Goal: Check status: Check status

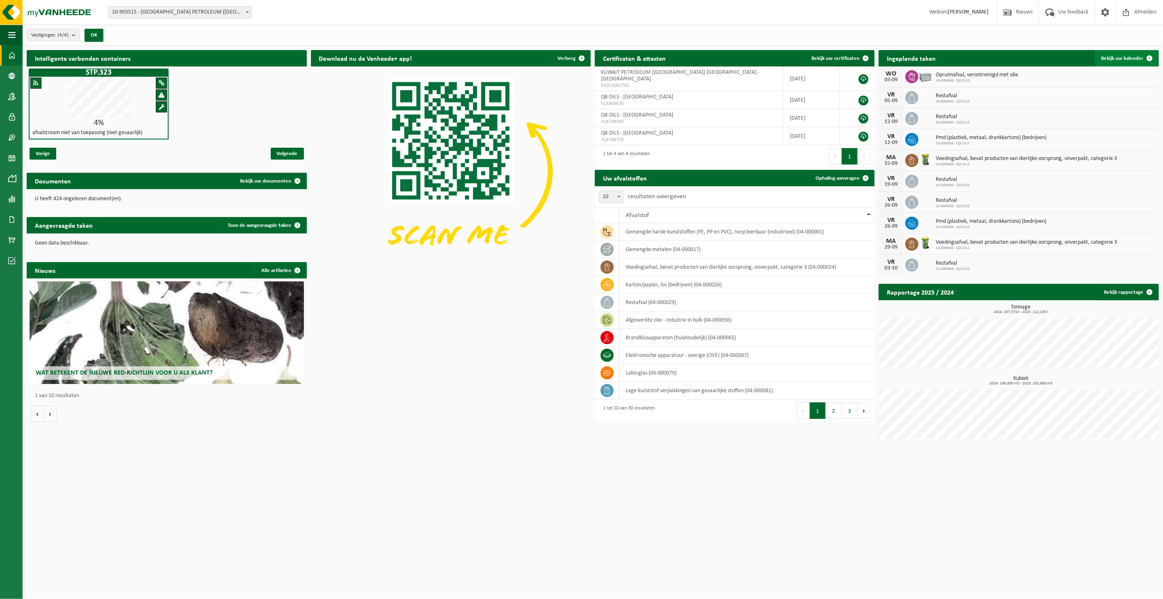
click at [1140, 54] on link "Bekijk uw kalender" at bounding box center [1126, 58] width 63 height 16
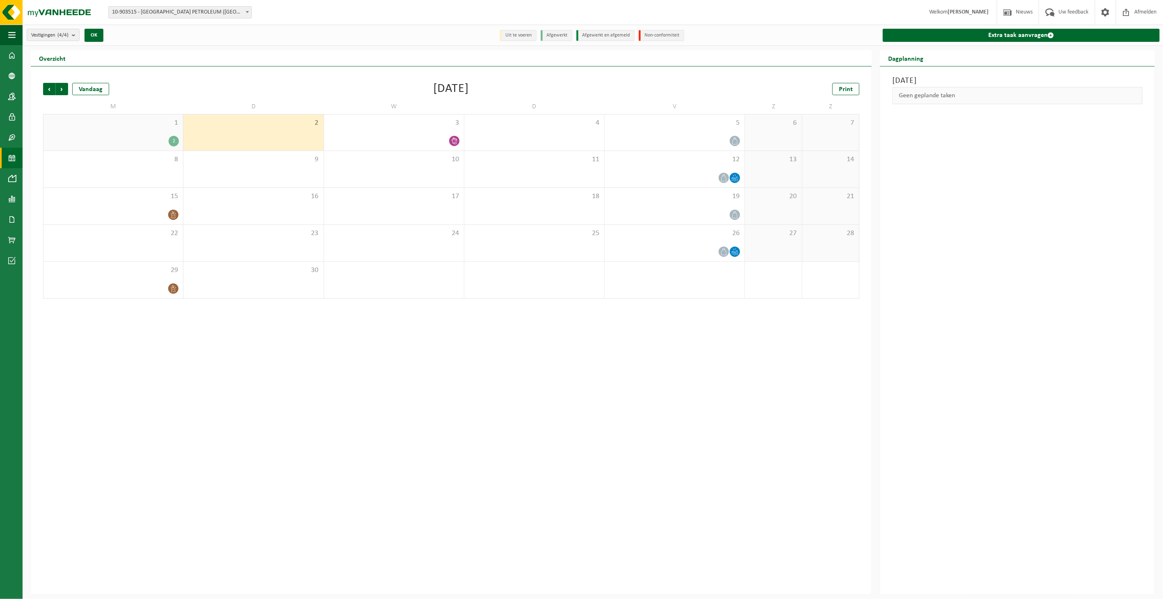
click at [165, 137] on div "2" at bounding box center [113, 141] width 131 height 11
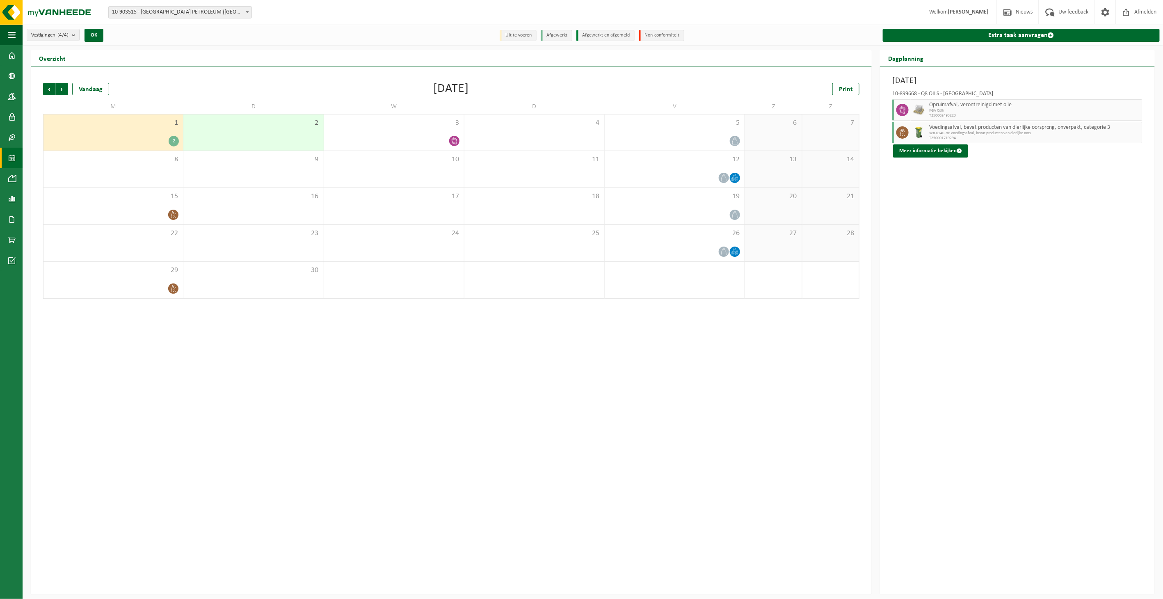
click at [969, 110] on span "KGA Colli" at bounding box center [1034, 110] width 211 height 5
click at [912, 110] on div at bounding box center [919, 109] width 16 height 21
click at [900, 110] on icon at bounding box center [903, 109] width 6 height 7
